Goal: Information Seeking & Learning: Learn about a topic

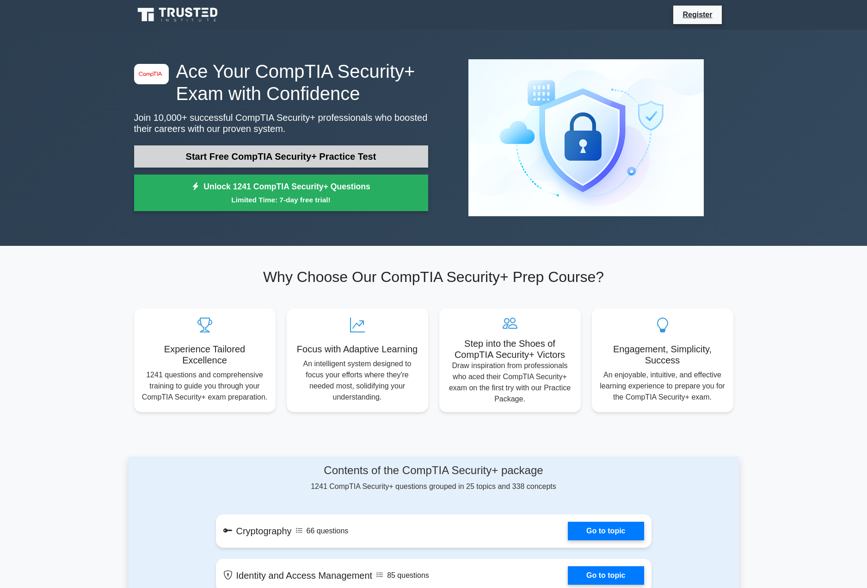
click at [380, 157] on link "Start Free CompTIA Security+ Practice Test" at bounding box center [281, 156] width 294 height 22
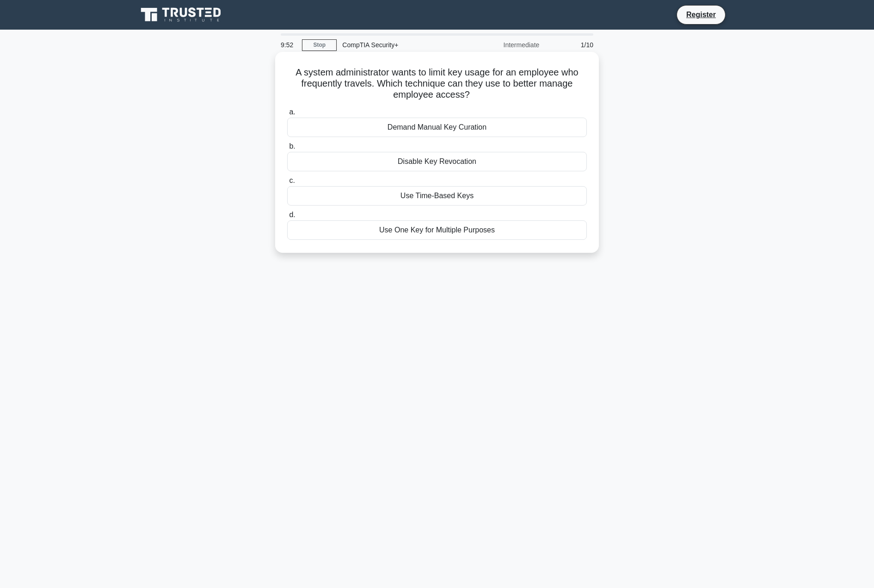
drag, startPoint x: 477, startPoint y: 68, endPoint x: 493, endPoint y: 96, distance: 31.7
click at [493, 96] on h5 "A system administrator wants to limit key usage for an employee who frequently …" at bounding box center [437, 84] width 302 height 34
click at [650, 113] on div "A system administrator wants to limit key usage for an employee who frequently …" at bounding box center [437, 160] width 611 height 212
click at [462, 198] on div "Use Time-Based Keys" at bounding box center [437, 195] width 300 height 19
click at [287, 184] on input "c. Use Time-Based Keys" at bounding box center [287, 181] width 0 height 6
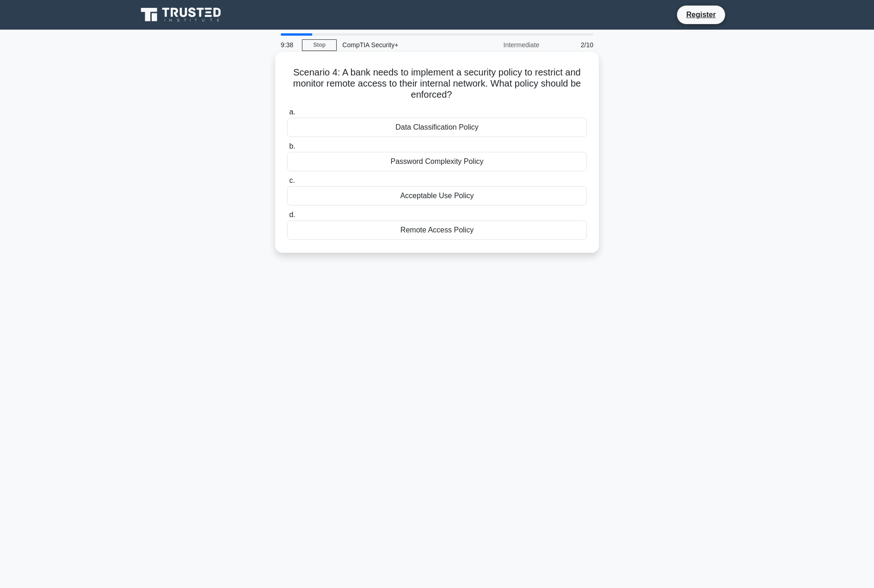
drag, startPoint x: 385, startPoint y: 72, endPoint x: 475, endPoint y: 91, distance: 91.7
click at [475, 91] on h5 "Scenario 4: A bank needs to implement a security policy to restrict and monitor…" at bounding box center [437, 84] width 302 height 34
click at [481, 81] on h5 "Scenario 4: A bank needs to implement a security policy to restrict and monitor…" at bounding box center [437, 84] width 302 height 34
click at [429, 228] on div "Remote Access Policy" at bounding box center [437, 229] width 300 height 19
click at [287, 218] on input "d. Remote Access Policy" at bounding box center [287, 215] width 0 height 6
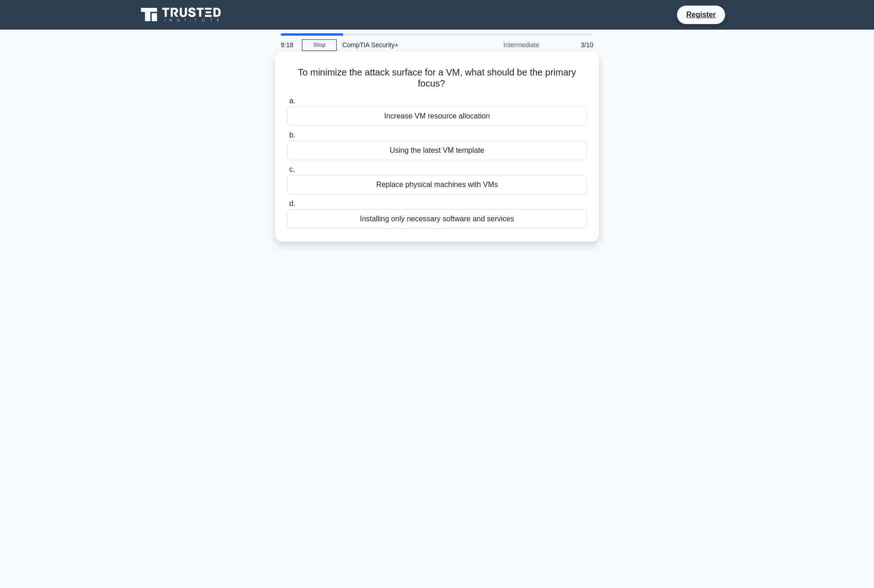
click at [463, 223] on div "Installing only necessary software and services" at bounding box center [437, 218] width 300 height 19
click at [287, 207] on input "d. Installing only necessary software and services" at bounding box center [287, 204] width 0 height 6
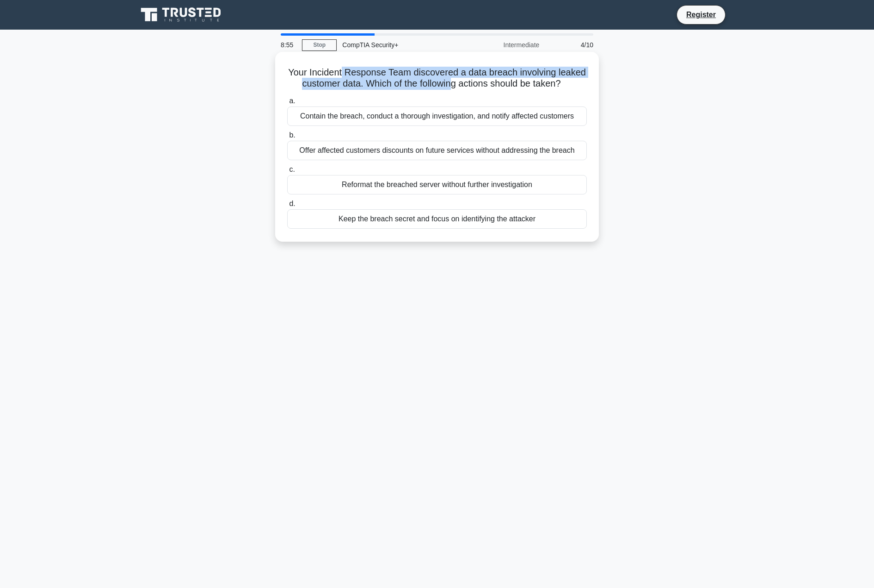
drag, startPoint x: 341, startPoint y: 73, endPoint x: 453, endPoint y: 80, distance: 112.2
click at [453, 80] on h5 "Your Incident Response Team discovered a data breach involving leaked customer …" at bounding box center [437, 78] width 302 height 23
drag, startPoint x: 385, startPoint y: 71, endPoint x: 462, endPoint y: 87, distance: 78.8
click at [462, 87] on h5 "Your Incident Response Team discovered a data breach involving leaked customer …" at bounding box center [437, 78] width 302 height 23
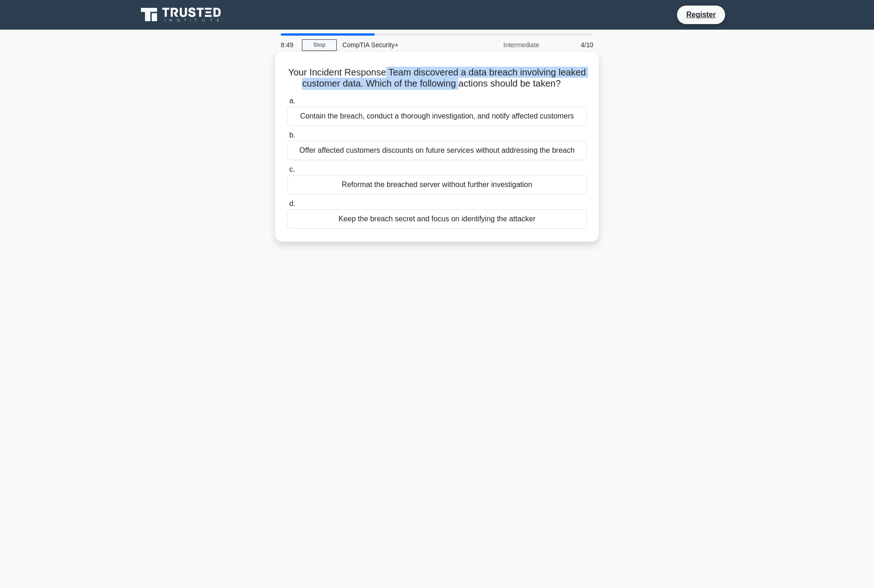
click at [462, 87] on h5 "Your Incident Response Team discovered a data breach involving leaked customer …" at bounding box center [437, 78] width 302 height 23
drag, startPoint x: 320, startPoint y: 75, endPoint x: 541, endPoint y: 89, distance: 221.6
click at [541, 89] on h5 "Your Incident Response Team discovered a data breach involving leaked customer …" at bounding box center [437, 78] width 302 height 23
click at [455, 117] on div "Contain the breach, conduct a thorough investigation, and notify affected custo…" at bounding box center [437, 115] width 300 height 19
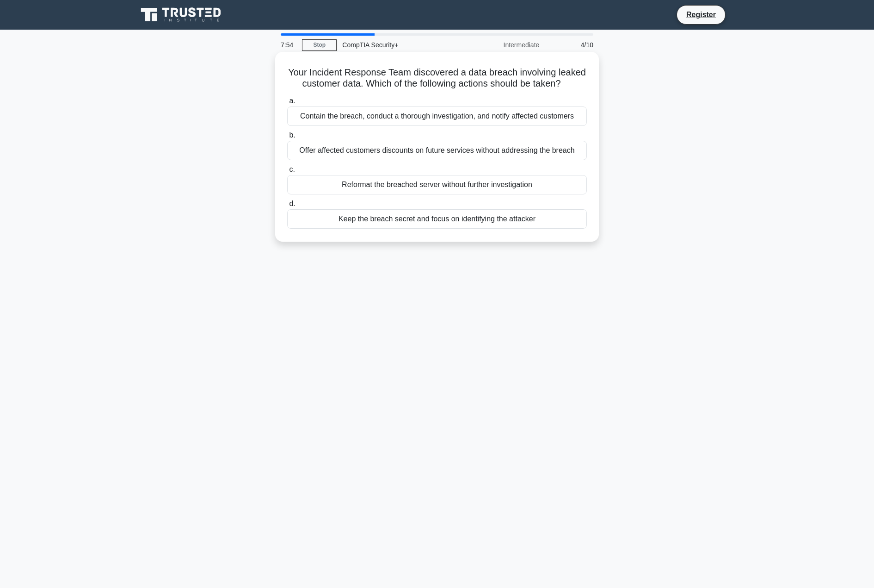
click at [287, 104] on input "a. Contain the breach, conduct a thorough investigation, and notify affected cu…" at bounding box center [287, 101] width 0 height 6
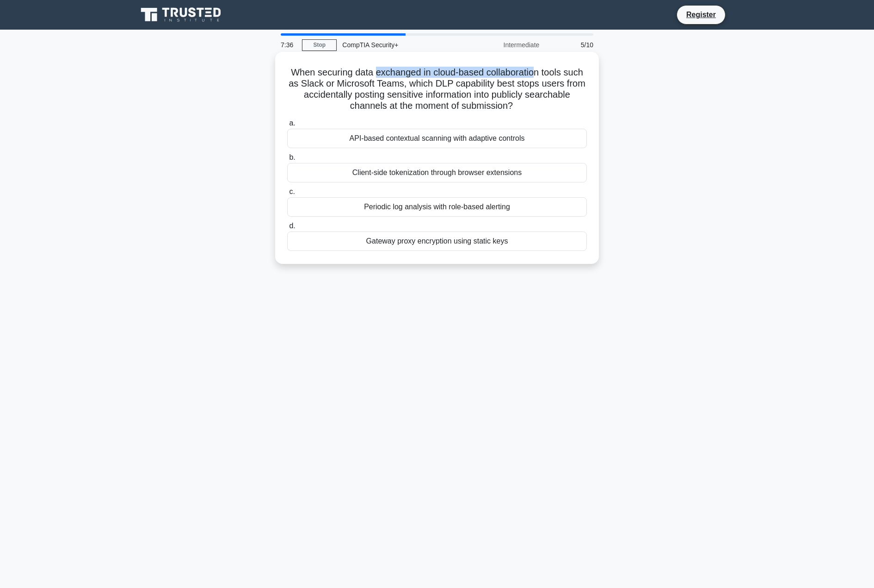
drag, startPoint x: 377, startPoint y: 71, endPoint x: 564, endPoint y: 74, distance: 186.9
click at [563, 74] on h5 "When securing data exchanged in cloud-based collaboration tools such as Slack o…" at bounding box center [437, 89] width 302 height 45
drag, startPoint x: 565, startPoint y: 74, endPoint x: 520, endPoint y: 105, distance: 55.2
click at [520, 105] on h5 "When securing data exchanged in cloud-based collaboration tools such as Slack o…" at bounding box center [437, 89] width 302 height 45
click at [521, 105] on icon ".spinner_0XTQ{transform-origin:center;animation:spinner_y6GP .75s linear infini…" at bounding box center [518, 106] width 11 height 11
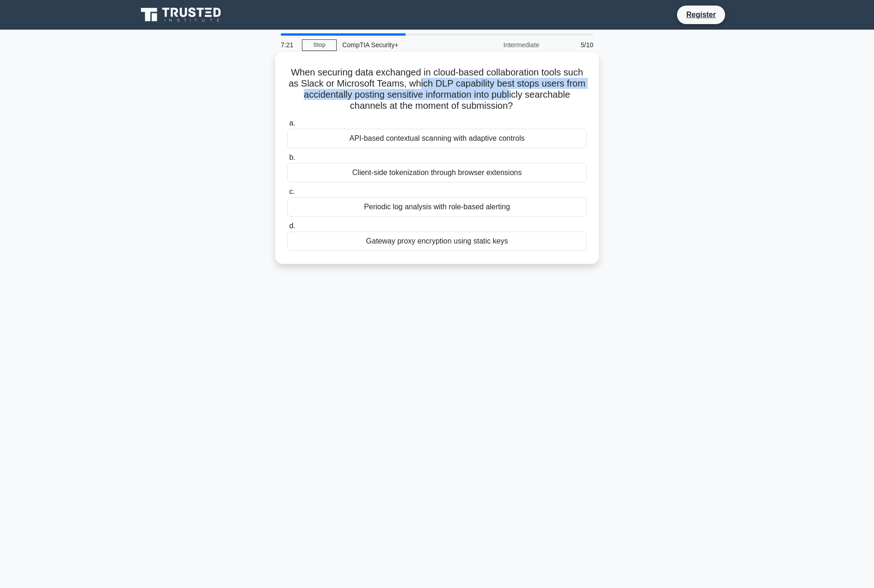
drag, startPoint x: 508, startPoint y: 98, endPoint x: 420, endPoint y: 86, distance: 89.2
click at [420, 86] on h5 "When securing data exchanged in cloud-based collaboration tools such as Slack o…" at bounding box center [437, 89] width 302 height 45
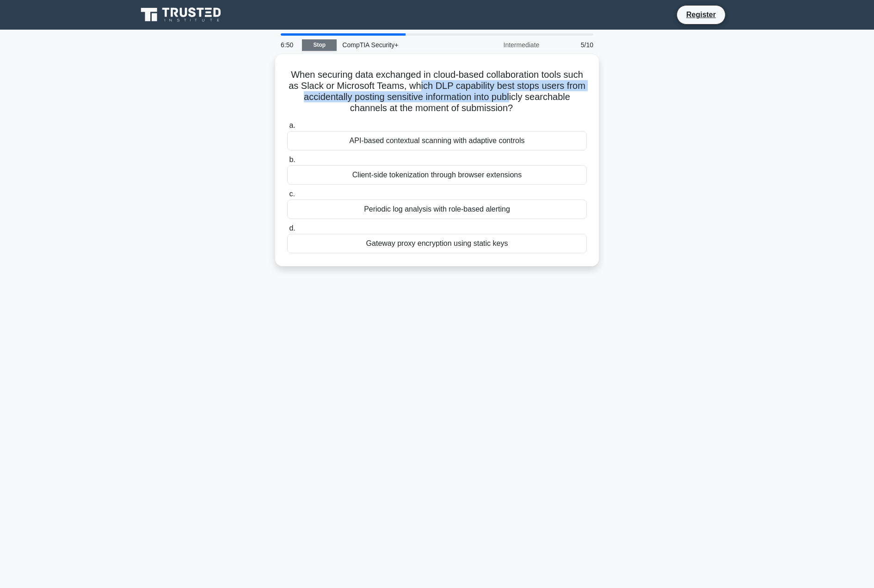
click at [320, 45] on link "Stop" at bounding box center [319, 45] width 35 height 12
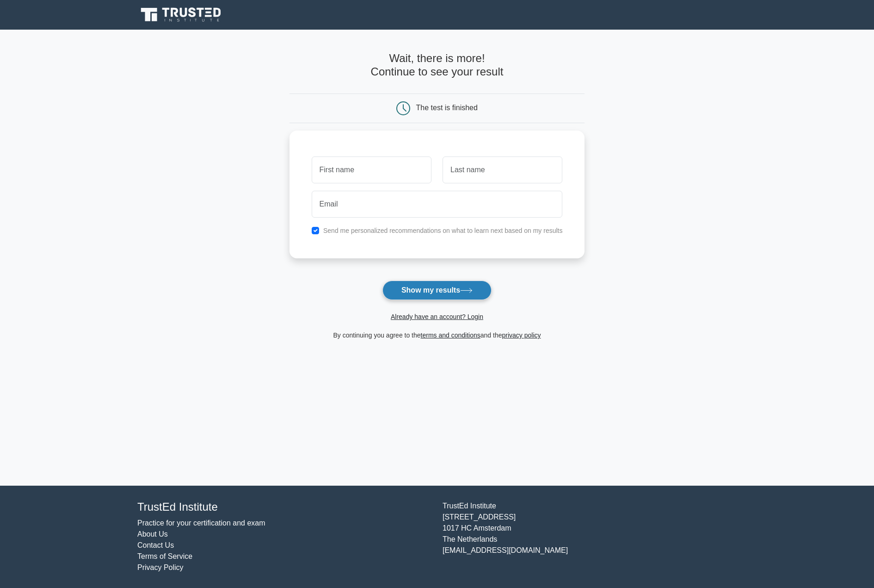
click at [448, 293] on button "Show my results" at bounding box center [437, 289] width 109 height 19
